Goal: Task Accomplishment & Management: Manage account settings

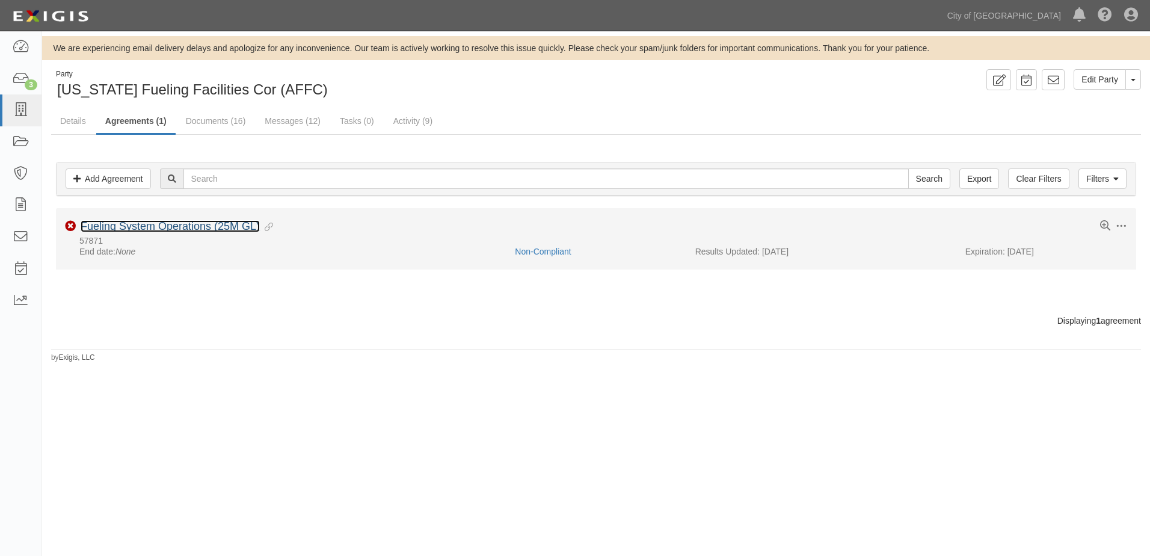
click at [163, 227] on link "Fueling System Operations (25M GL)" at bounding box center [170, 226] width 179 height 12
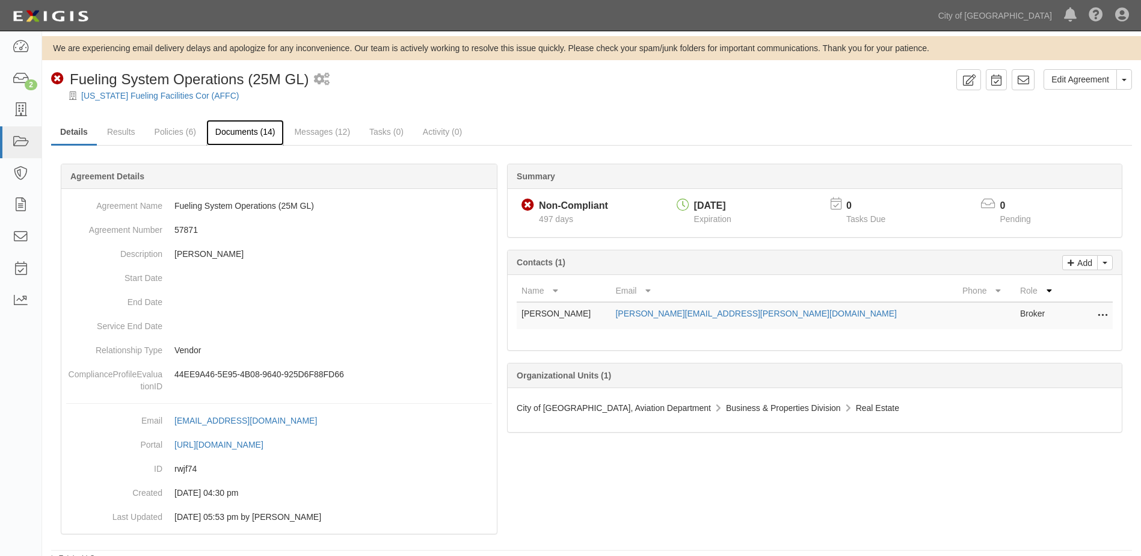
click at [233, 129] on link "Documents (14)" at bounding box center [245, 133] width 78 height 26
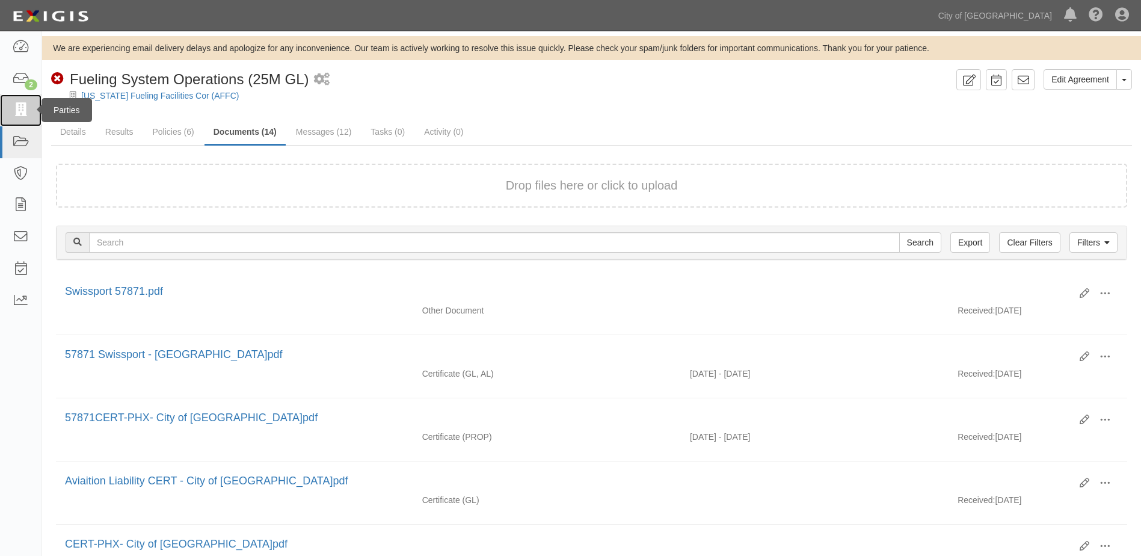
click at [28, 123] on link at bounding box center [21, 110] width 42 height 32
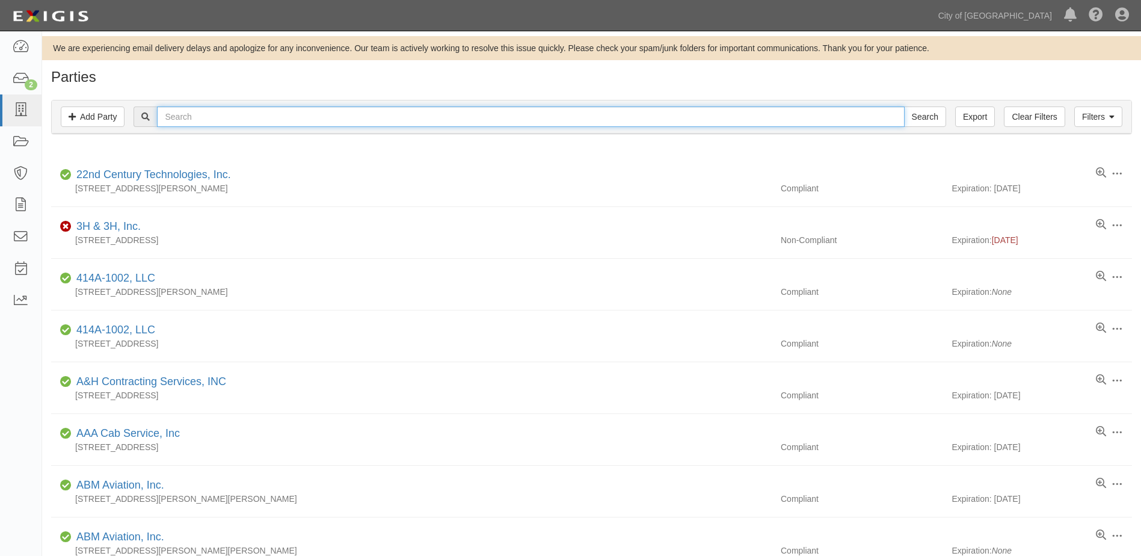
click at [248, 123] on input "text" at bounding box center [530, 116] width 747 height 20
type input "centerpoint"
click at [904, 106] on input "Search" at bounding box center [925, 116] width 42 height 20
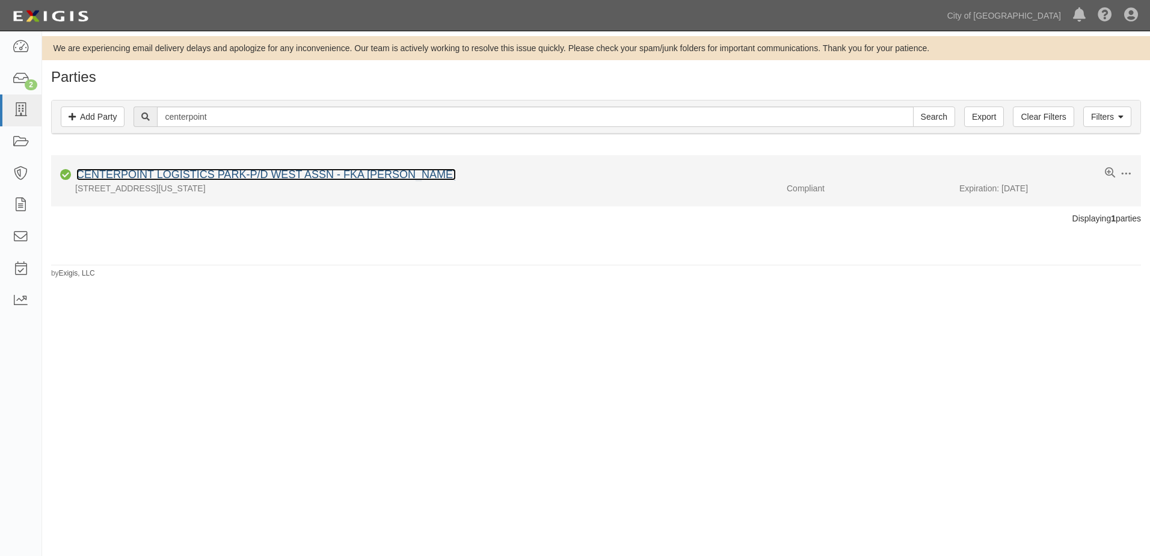
click at [281, 173] on link "CENTERPOINT LOGISTICS PARK-P/D WEST ASSN - FKA [PERSON_NAME]" at bounding box center [266, 174] width 380 height 12
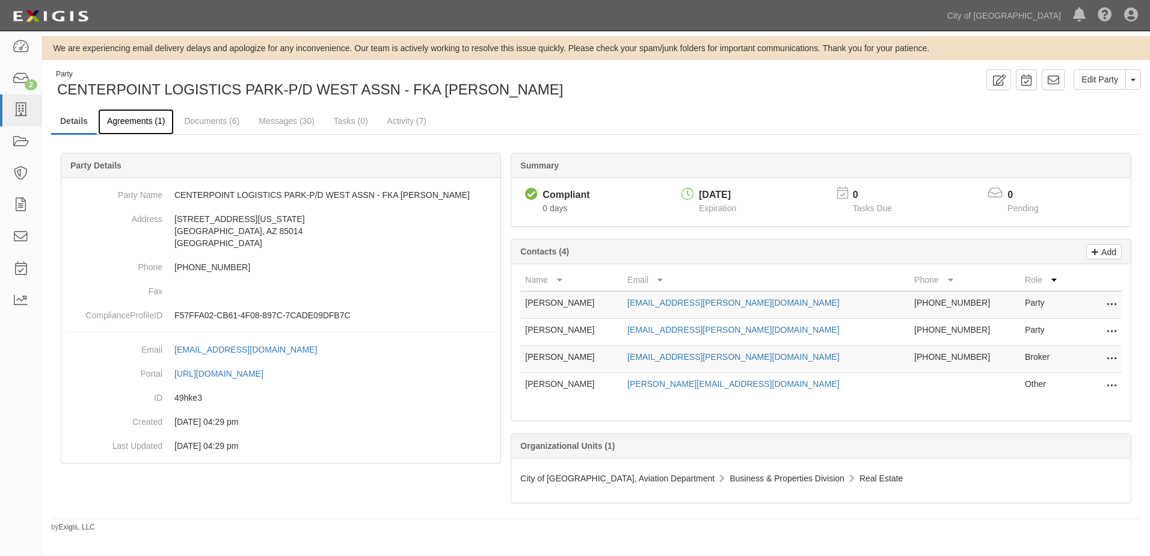
click at [139, 116] on link "Agreements (1)" at bounding box center [136, 122] width 76 height 26
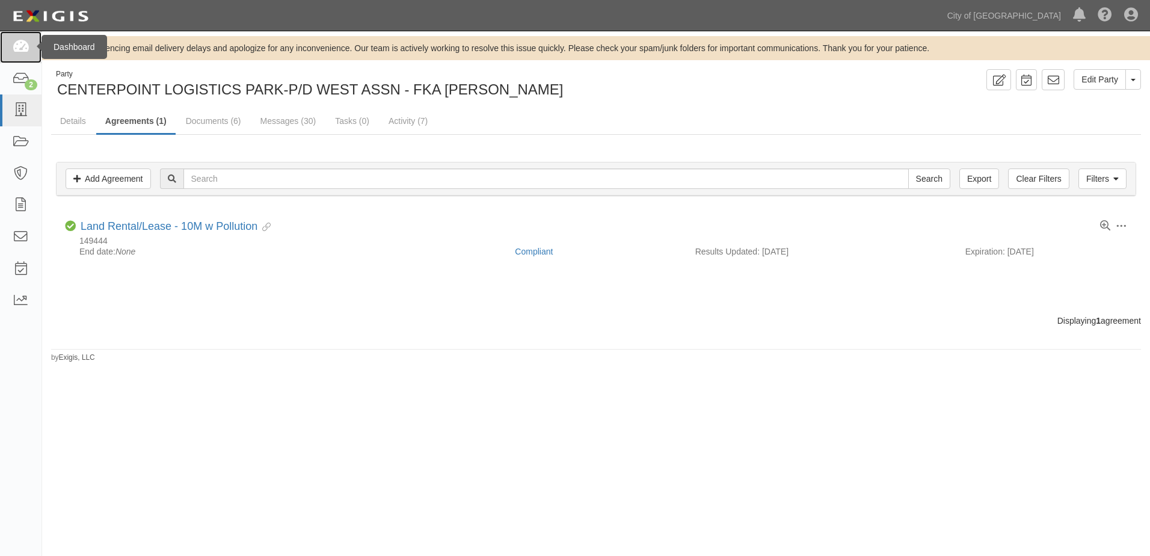
click at [28, 50] on icon at bounding box center [20, 47] width 17 height 14
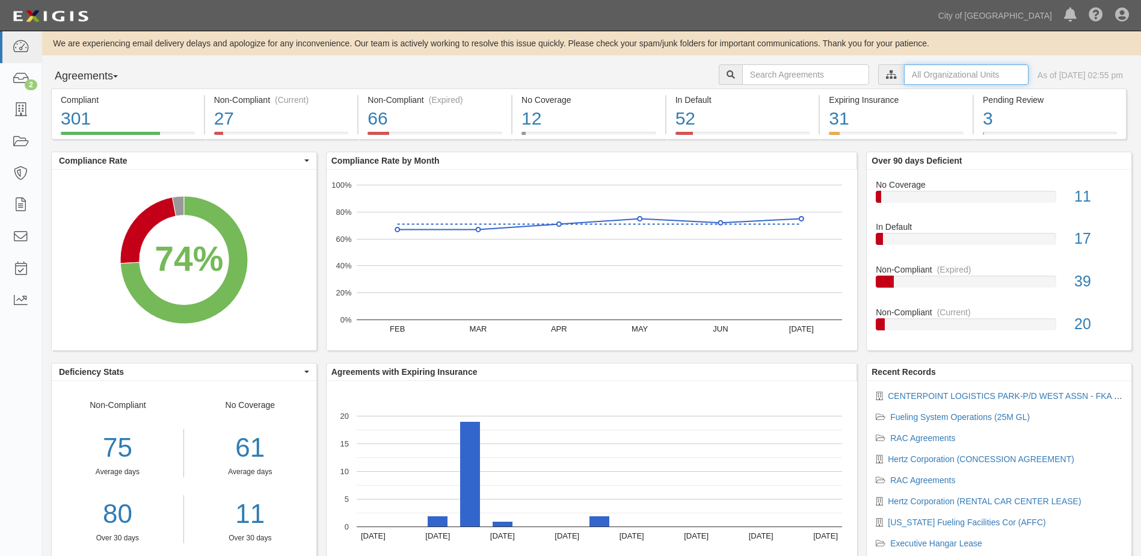
click at [916, 81] on input "text" at bounding box center [966, 74] width 125 height 20
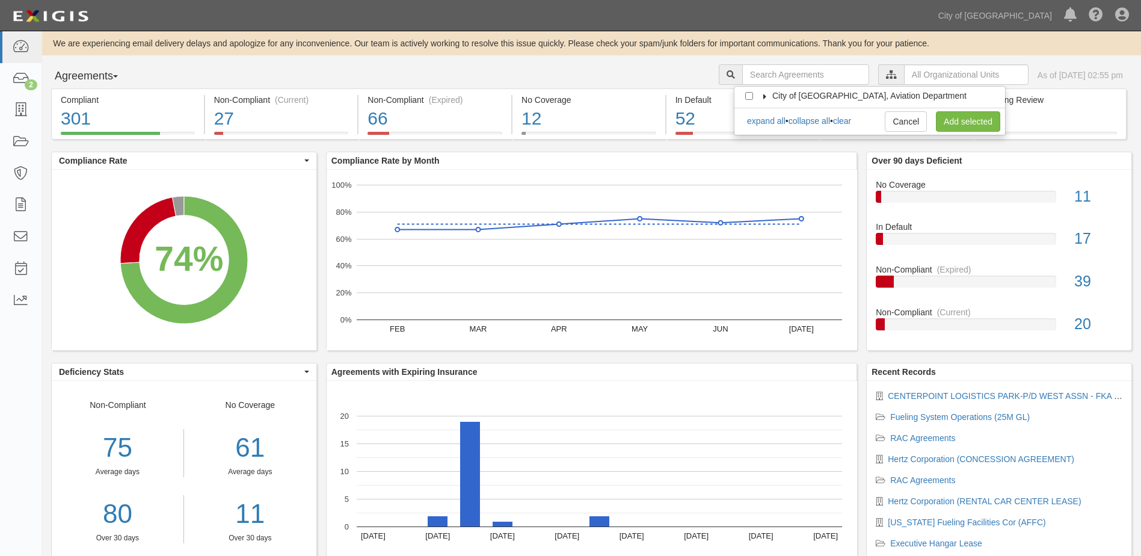
click at [765, 96] on icon at bounding box center [765, 96] width 8 height 5
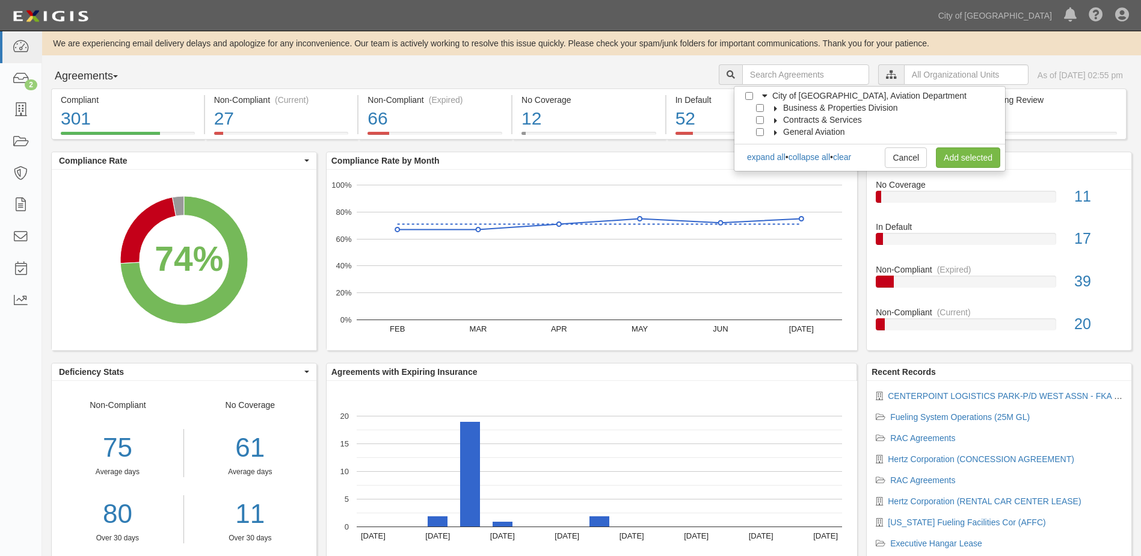
click at [772, 108] on icon at bounding box center [776, 108] width 8 height 5
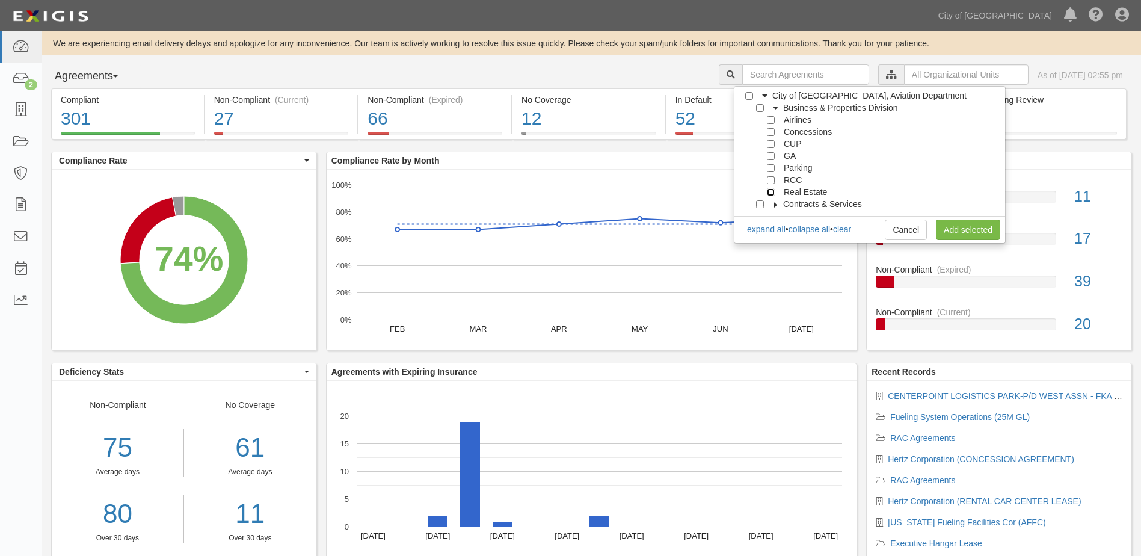
click at [769, 192] on input "Real Estate" at bounding box center [771, 192] width 8 height 8
checkbox input "true"
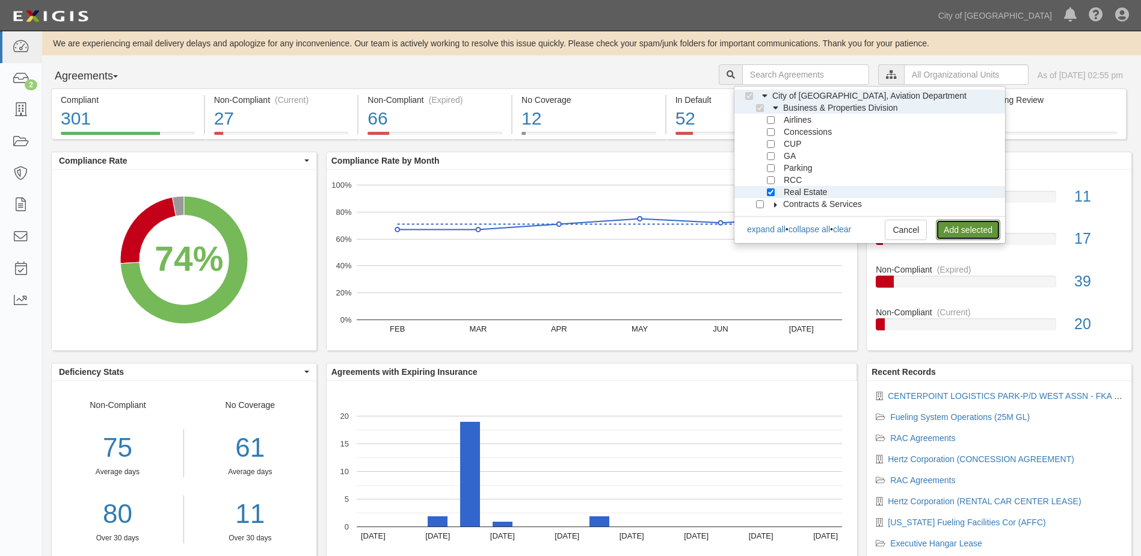
click at [947, 222] on link "Add selected" at bounding box center [968, 230] width 64 height 20
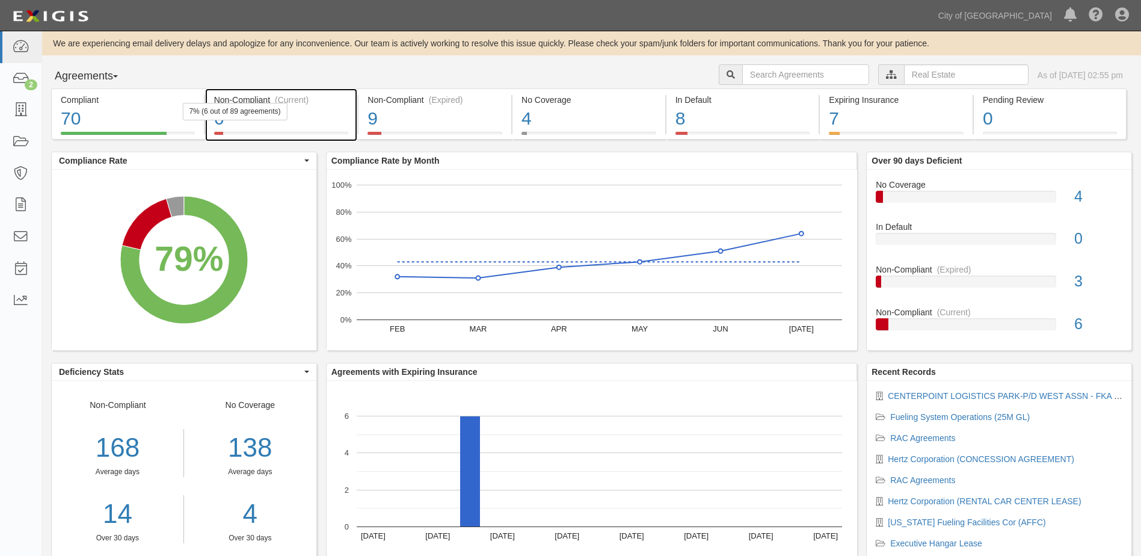
click at [314, 123] on div "6" at bounding box center [281, 119] width 135 height 26
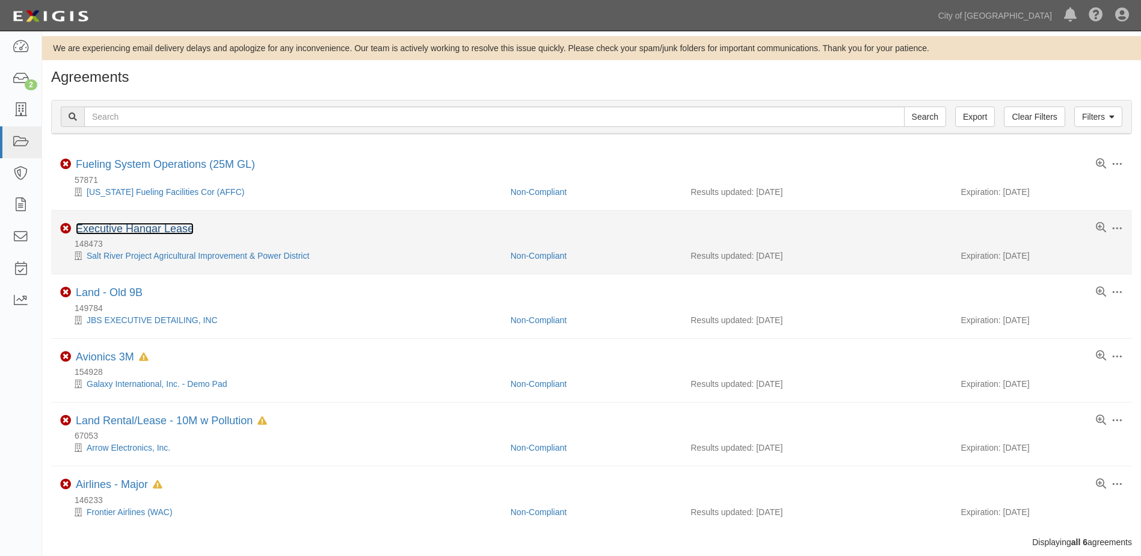
click at [168, 231] on link "Executive Hangar Lease" at bounding box center [135, 229] width 118 height 12
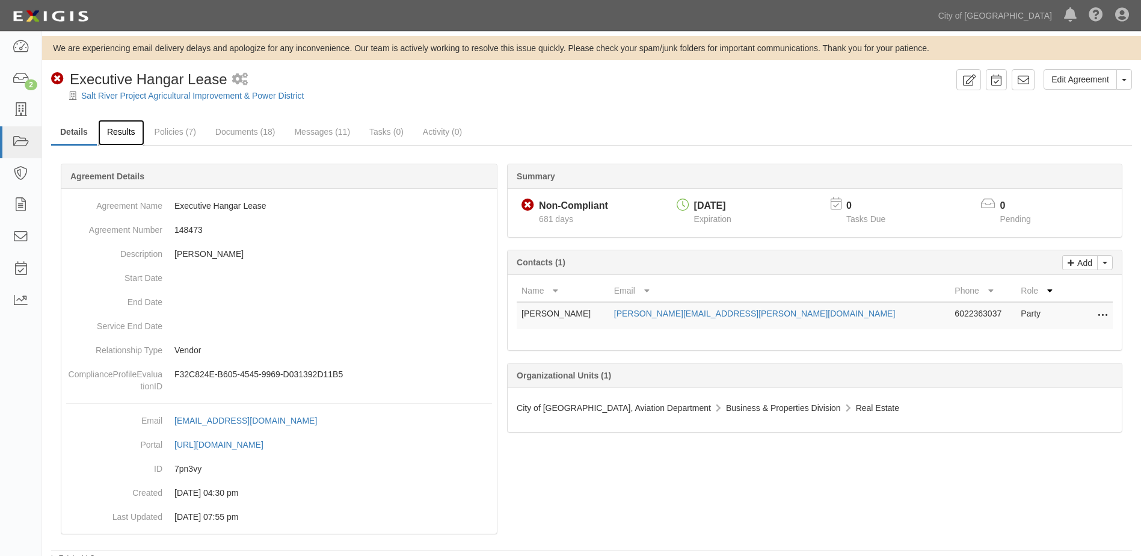
click at [132, 136] on link "Results" at bounding box center [121, 133] width 46 height 26
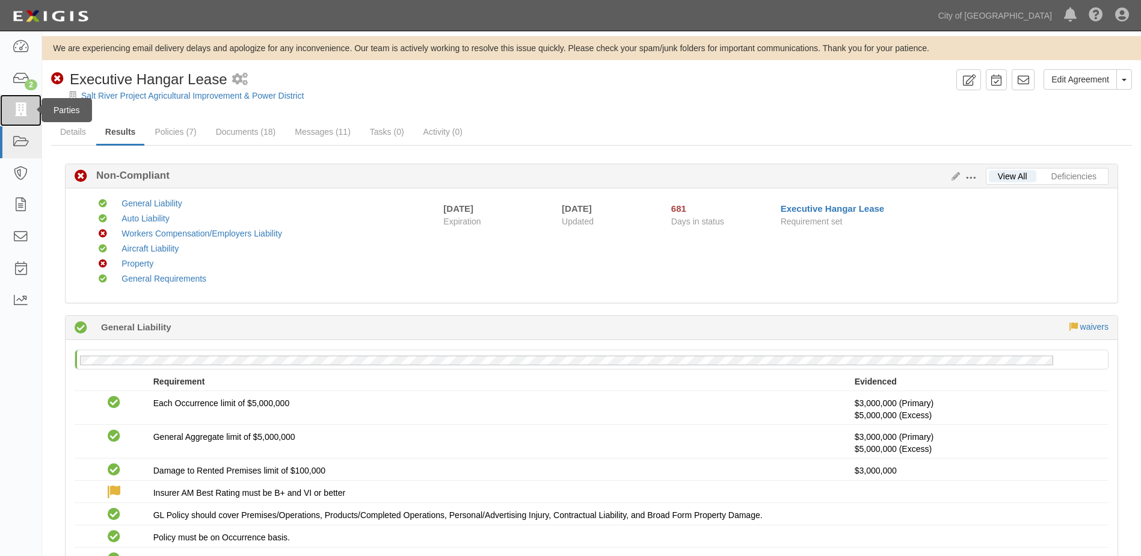
click at [19, 114] on icon at bounding box center [20, 110] width 17 height 14
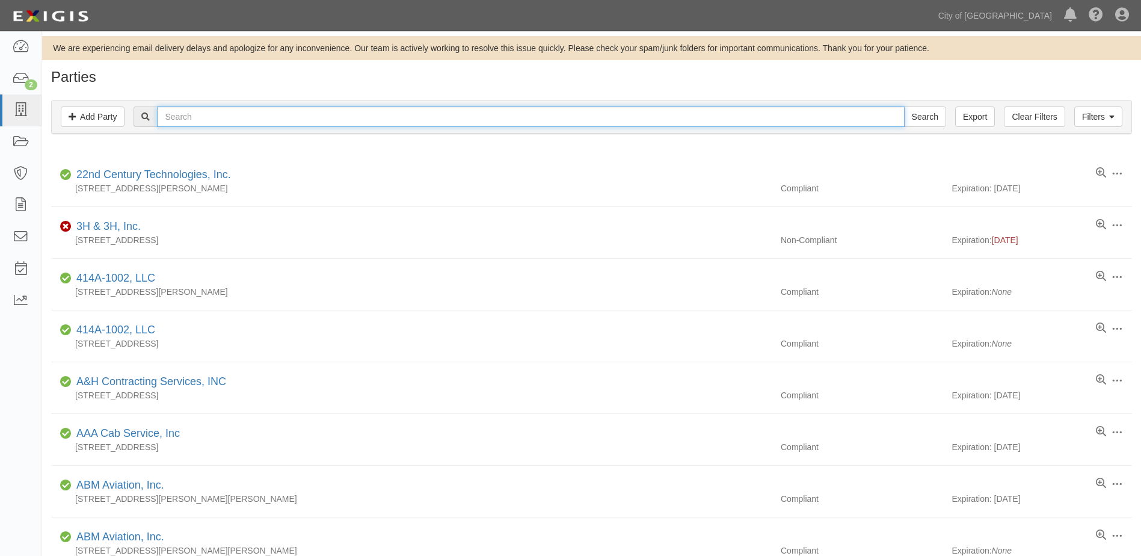
click at [171, 116] on input "text" at bounding box center [530, 116] width 747 height 20
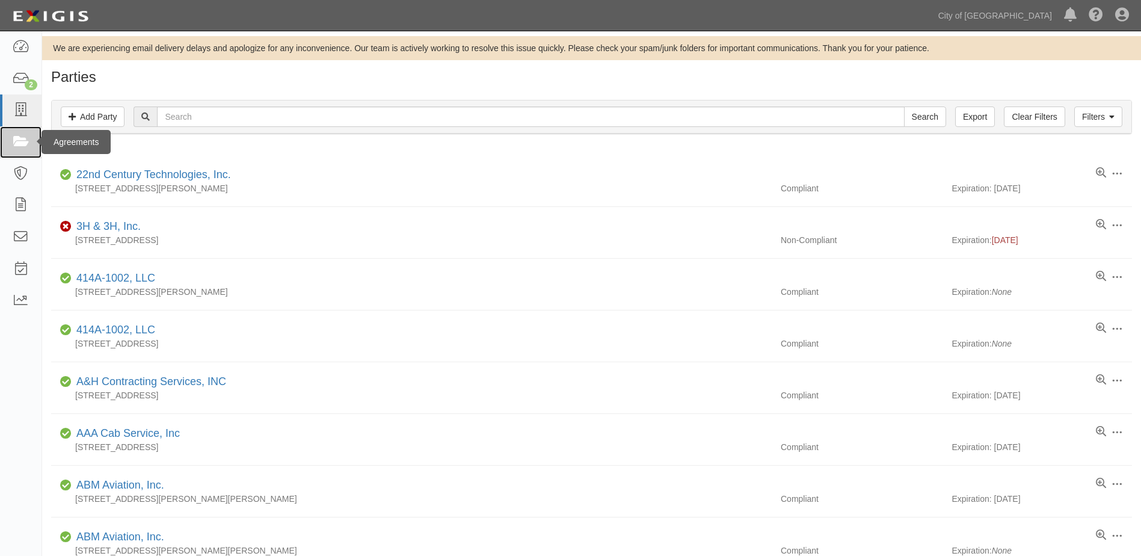
click at [23, 149] on icon at bounding box center [20, 142] width 17 height 14
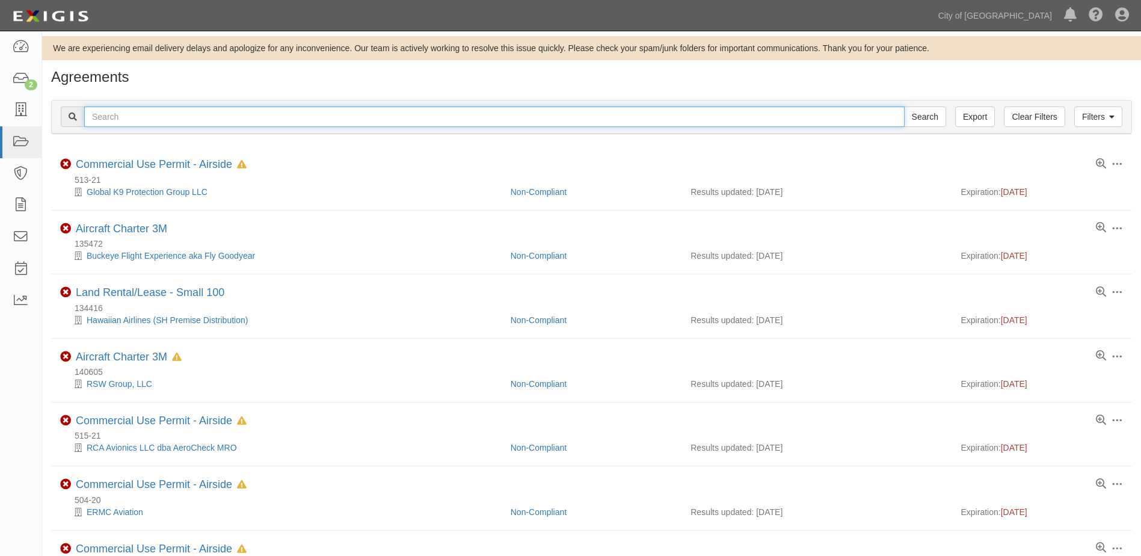
drag, startPoint x: 0, startPoint y: 0, endPoint x: 197, endPoint y: 114, distance: 228.1
click at [197, 114] on input "text" at bounding box center [494, 116] width 821 height 20
type input "57871"
click at [904, 106] on input "Search" at bounding box center [925, 116] width 42 height 20
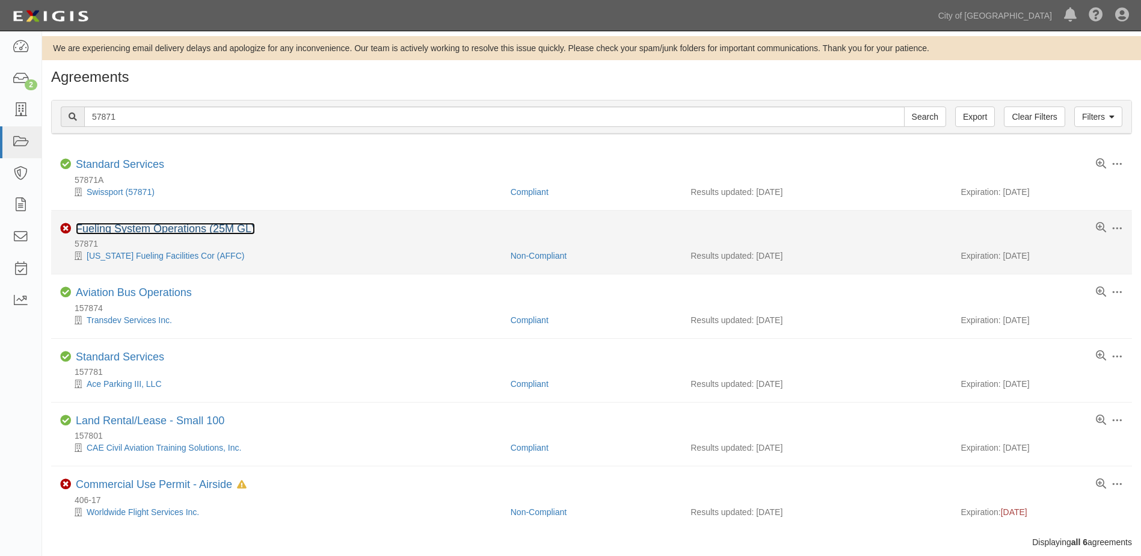
click at [141, 228] on link "Fueling System Operations (25M GL)" at bounding box center [165, 229] width 179 height 12
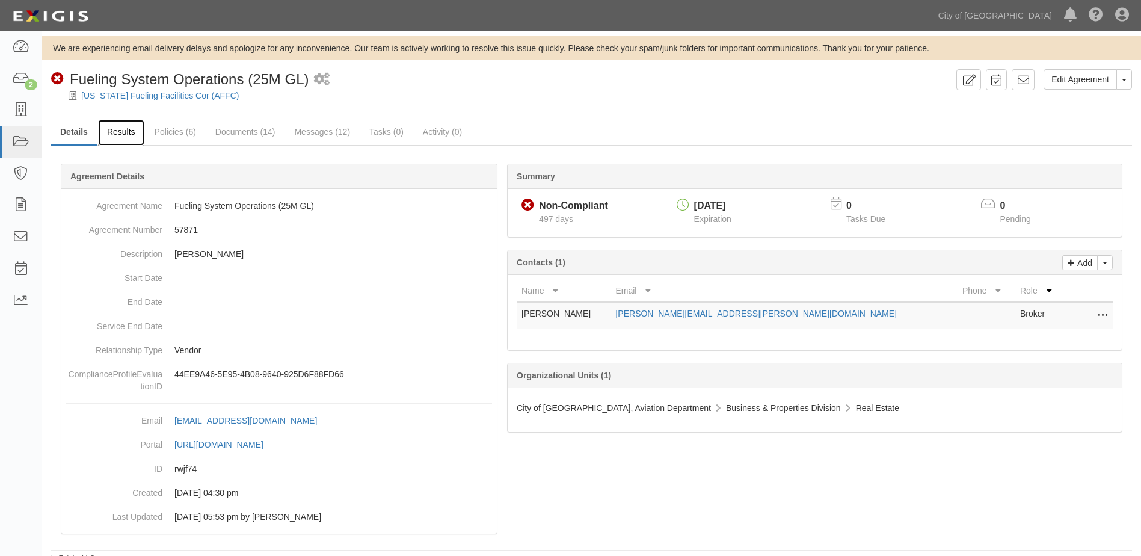
click at [123, 130] on link "Results" at bounding box center [121, 133] width 46 height 26
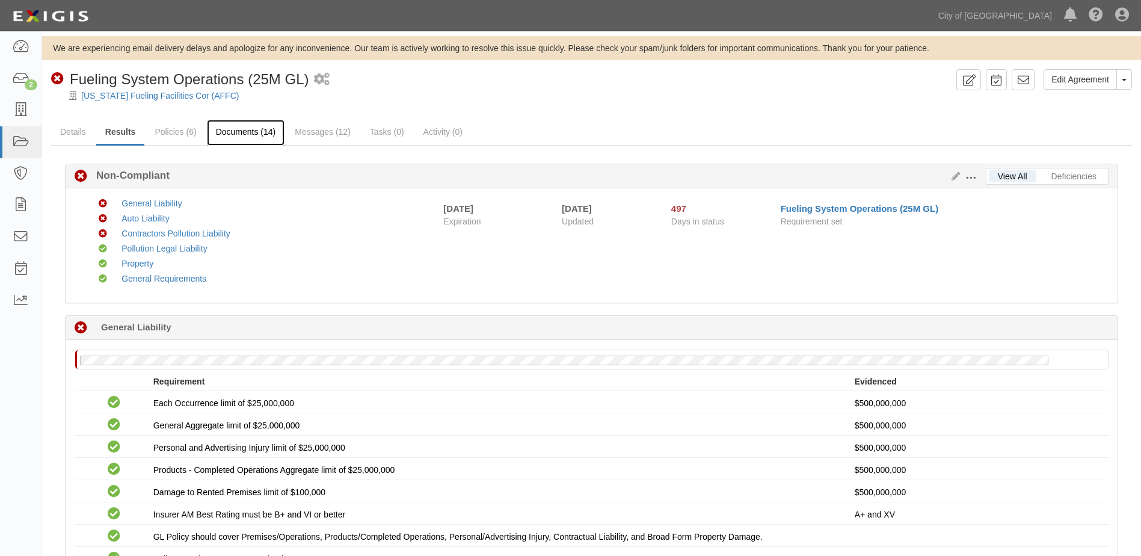
click at [265, 134] on link "Documents (14)" at bounding box center [246, 133] width 78 height 26
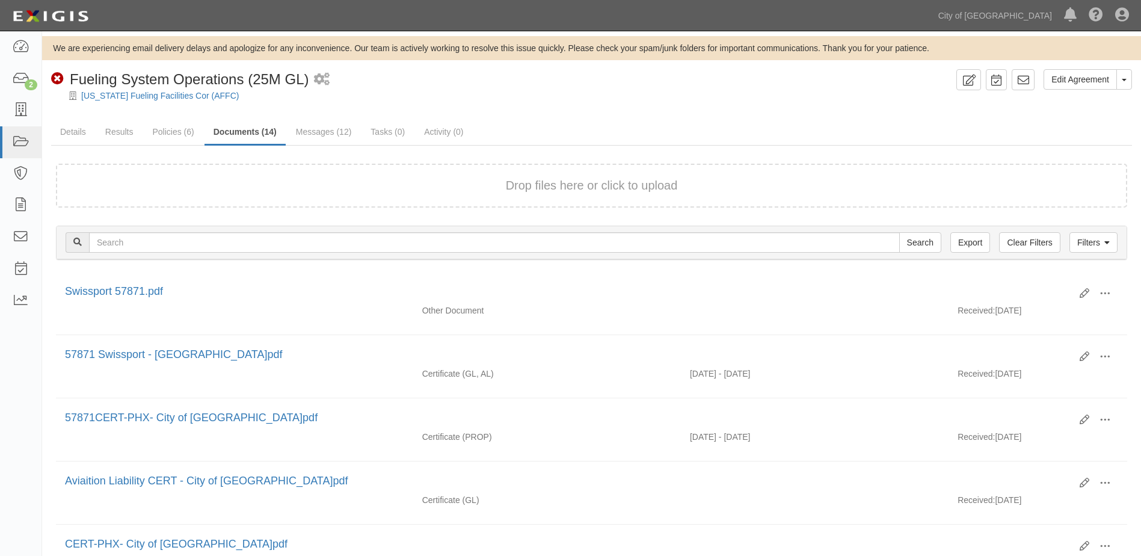
click at [510, 177] on button "Drop files here or click to upload" at bounding box center [592, 185] width 172 height 17
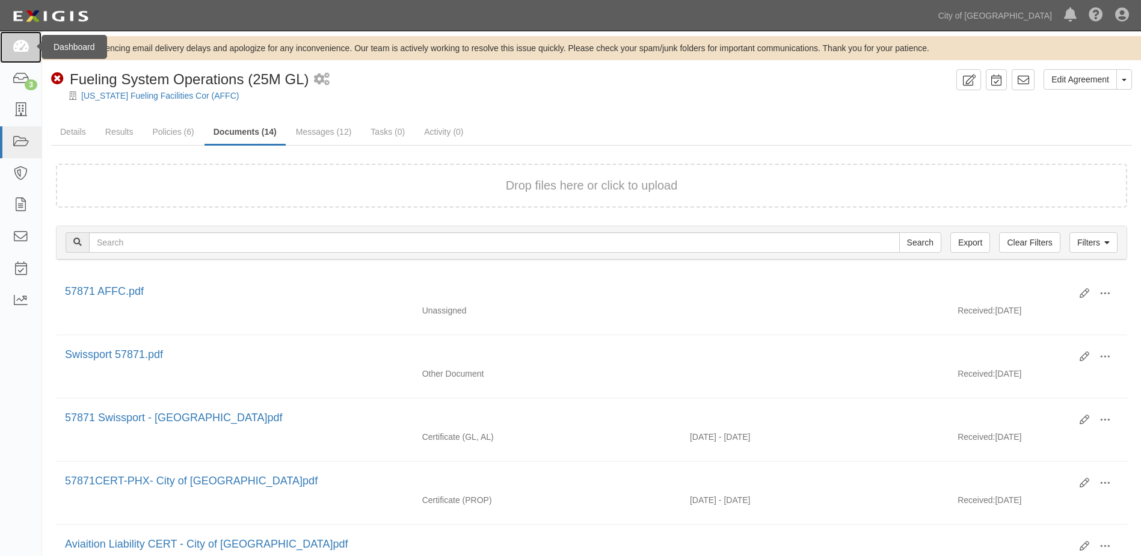
click at [24, 48] on icon at bounding box center [20, 47] width 17 height 14
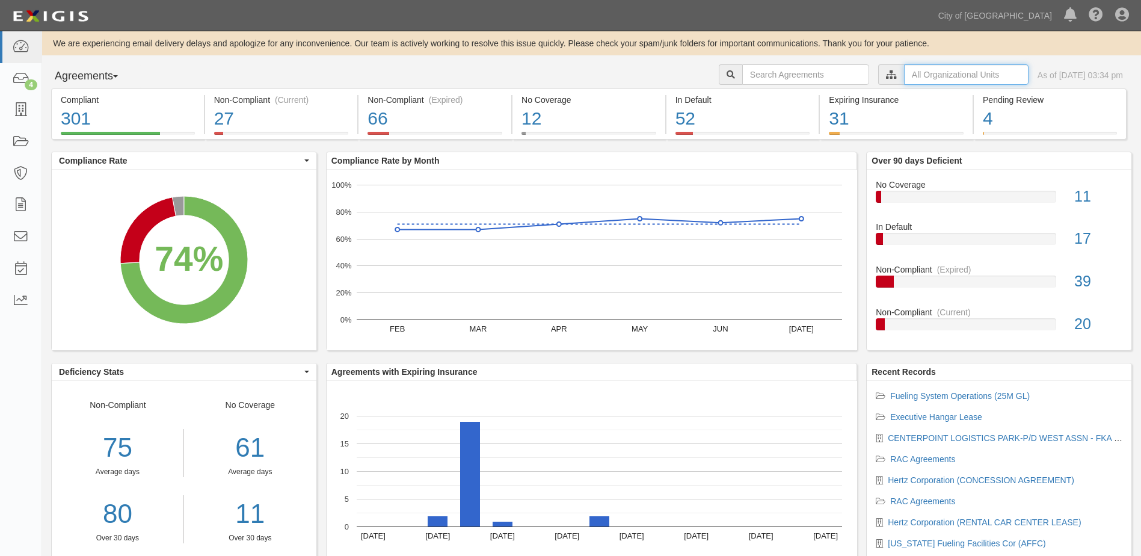
click at [904, 80] on input "text" at bounding box center [966, 74] width 125 height 20
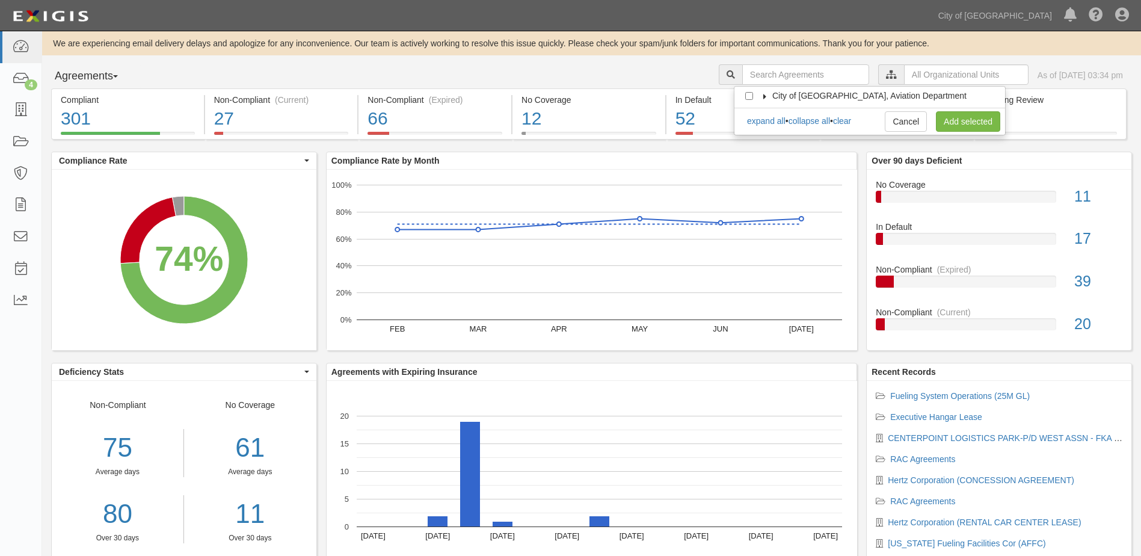
click at [765, 97] on icon at bounding box center [765, 96] width 8 height 5
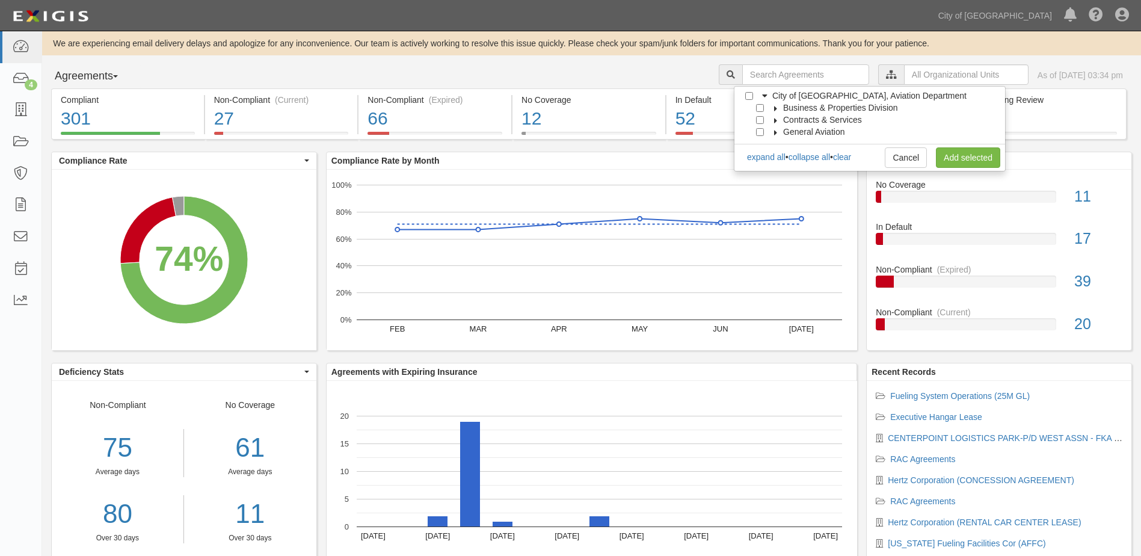
click at [773, 108] on icon at bounding box center [776, 108] width 8 height 5
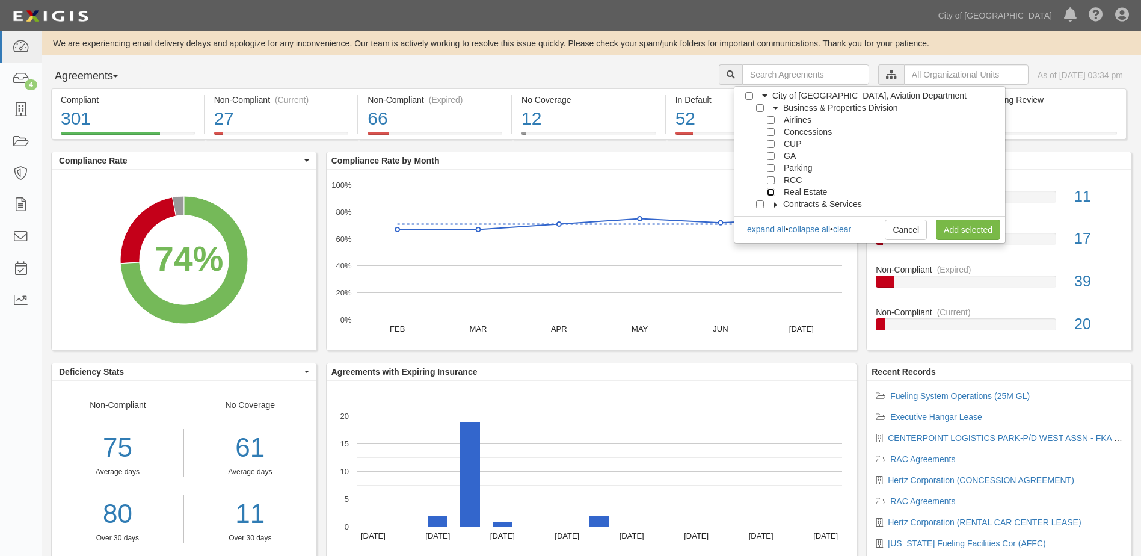
click at [773, 193] on input "Real Estate" at bounding box center [771, 192] width 8 height 8
checkbox input "true"
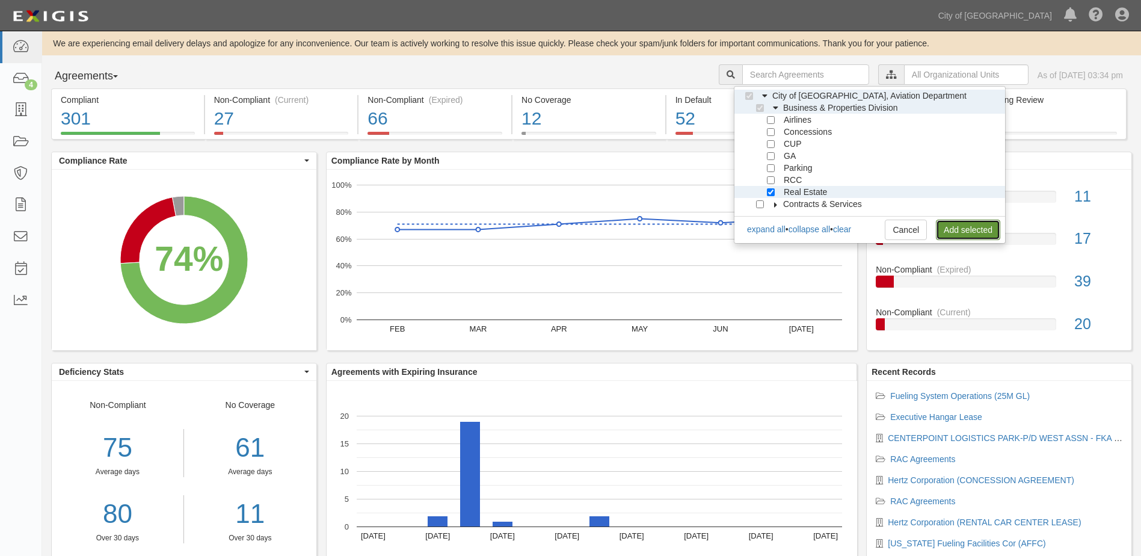
click at [958, 227] on link "Add selected" at bounding box center [968, 230] width 64 height 20
